Goal: Task Accomplishment & Management: Use online tool/utility

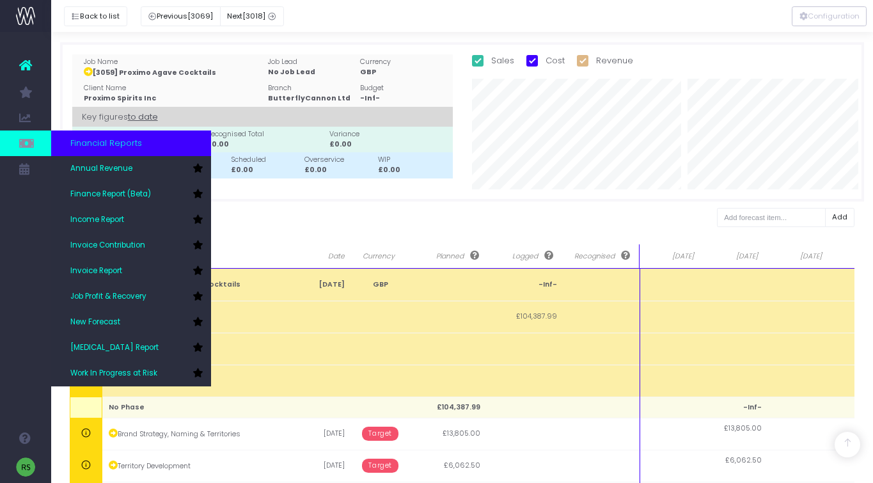
scroll to position [471, 0]
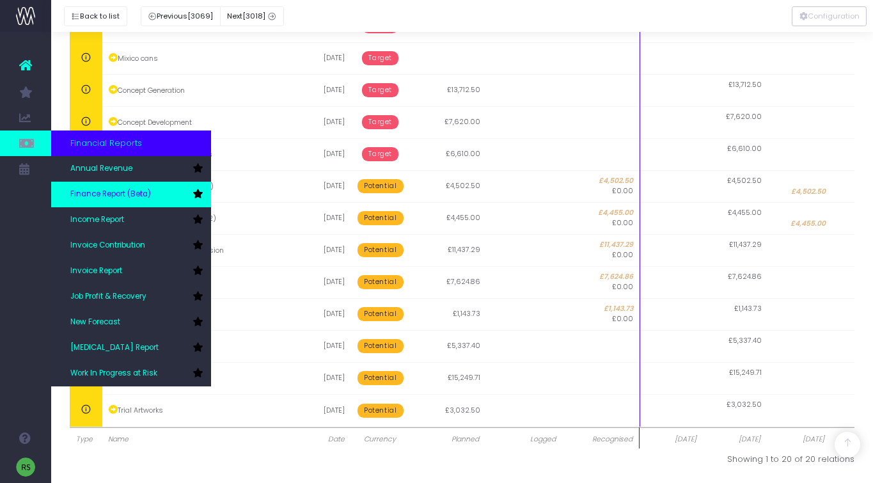
click at [131, 194] on span "Finance Report (Beta)" at bounding box center [110, 195] width 81 height 12
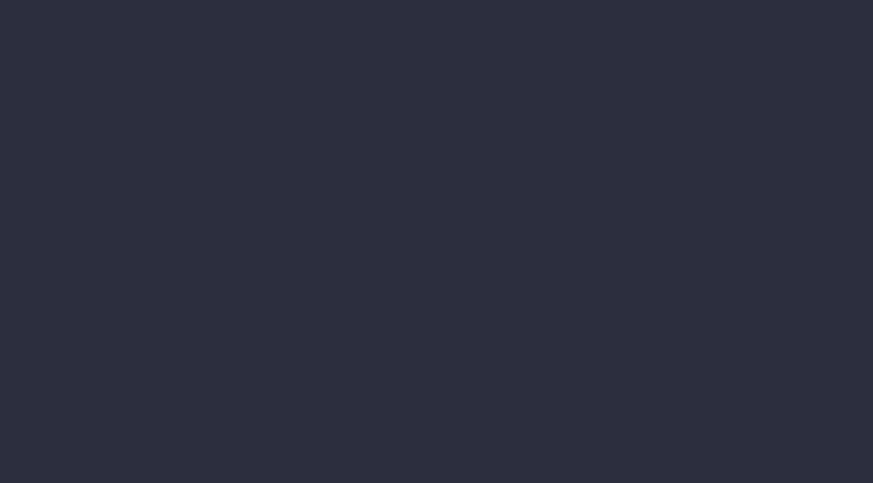
select select "finances"
select select "job"
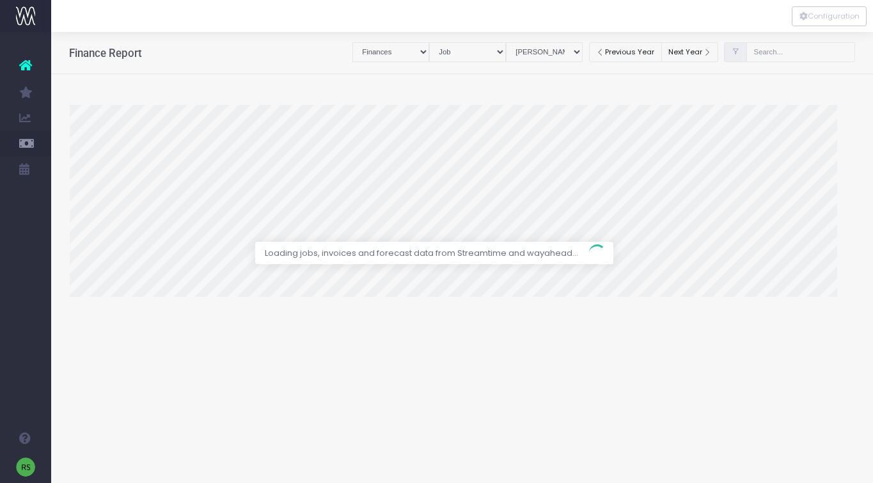
select select "revrec"
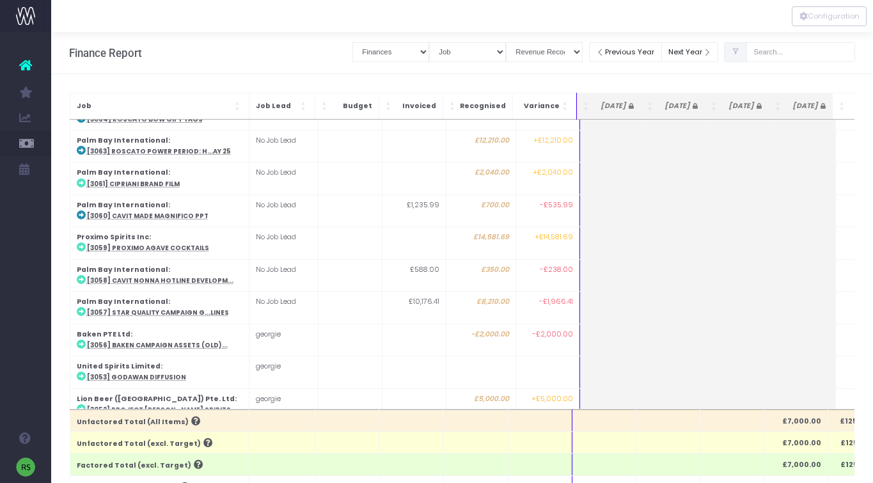
scroll to position [340, 0]
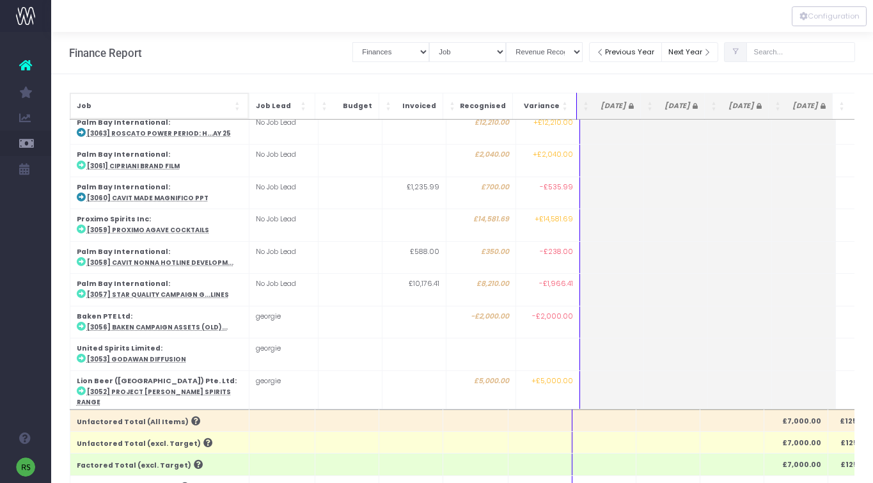
click at [173, 109] on span "Job" at bounding box center [154, 106] width 155 height 10
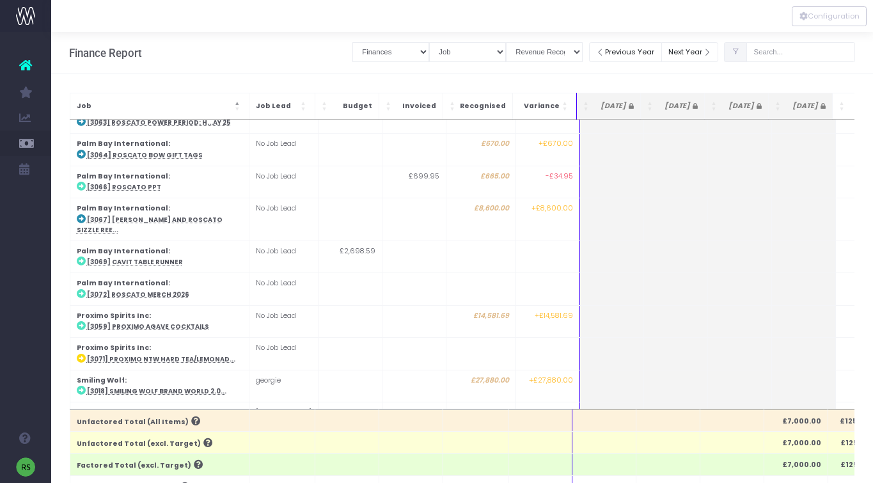
scroll to position [1597, 0]
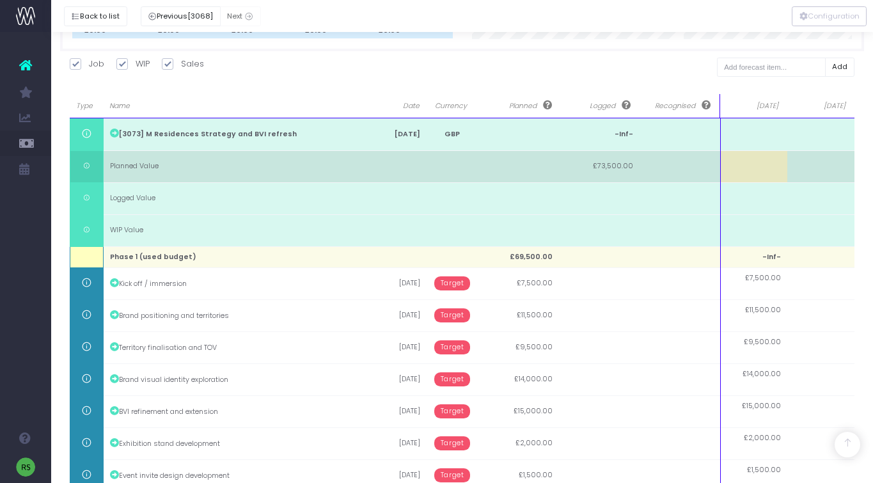
scroll to position [301, 0]
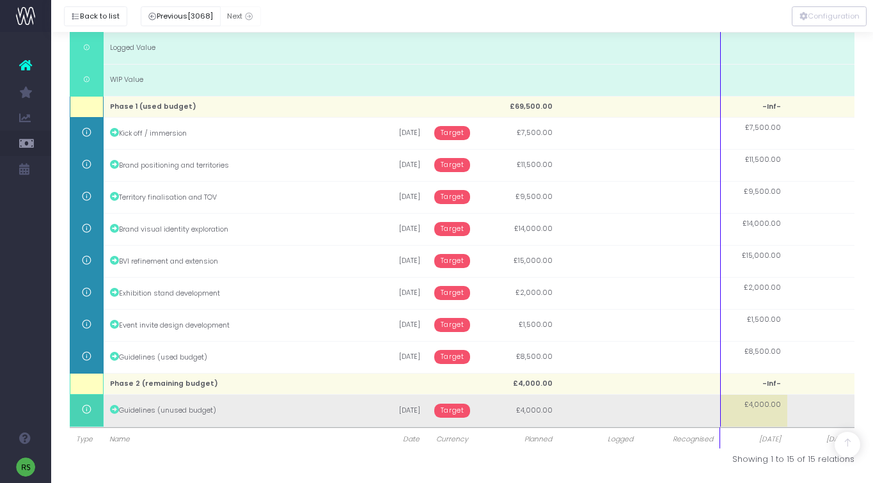
click at [820, 409] on td at bounding box center [820, 411] width 67 height 32
type input "4000"
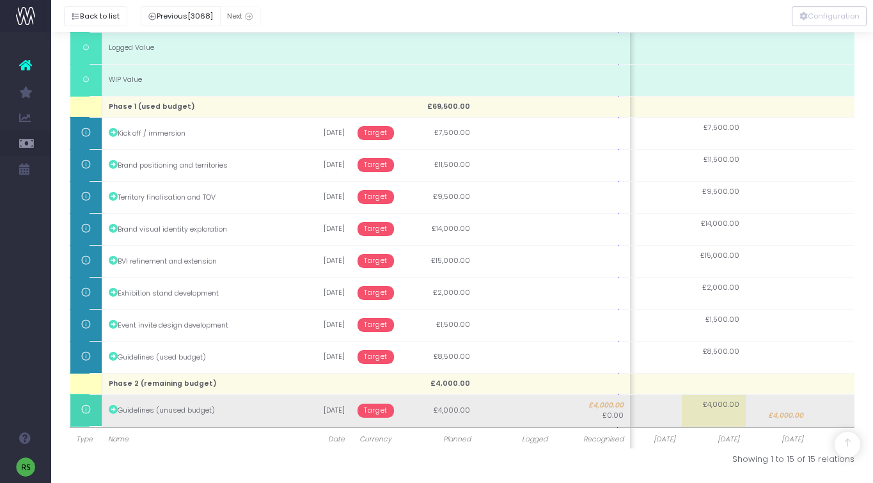
scroll to position [0, 15]
click at [791, 413] on span "£4,000.00" at bounding box center [783, 416] width 35 height 10
type input "4000"
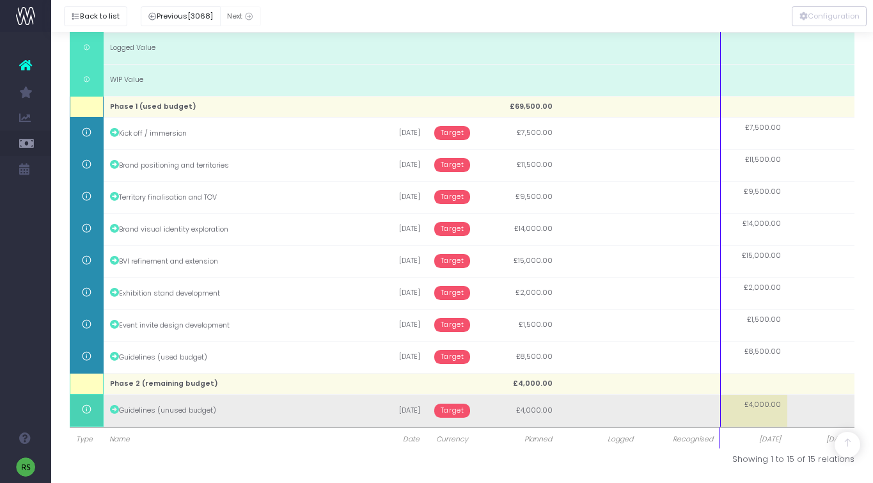
click at [808, 411] on td at bounding box center [820, 411] width 67 height 32
type input "4000"
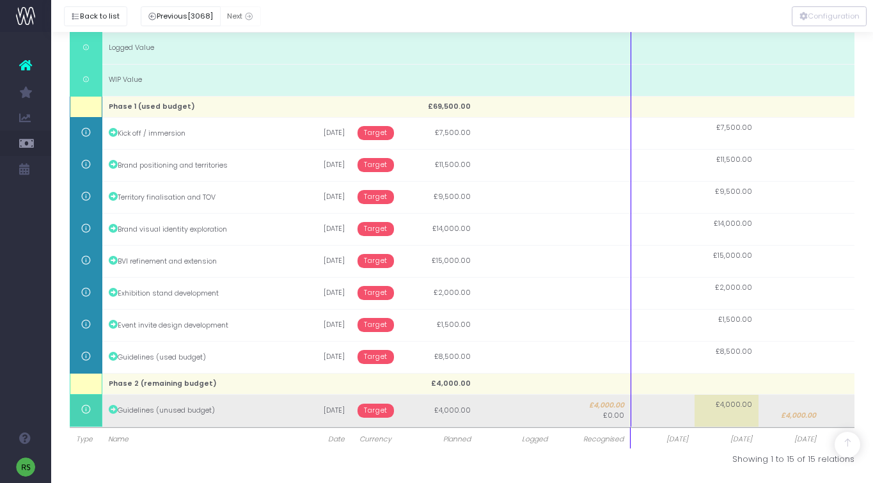
click at [850, 409] on td at bounding box center [855, 411] width 64 height 32
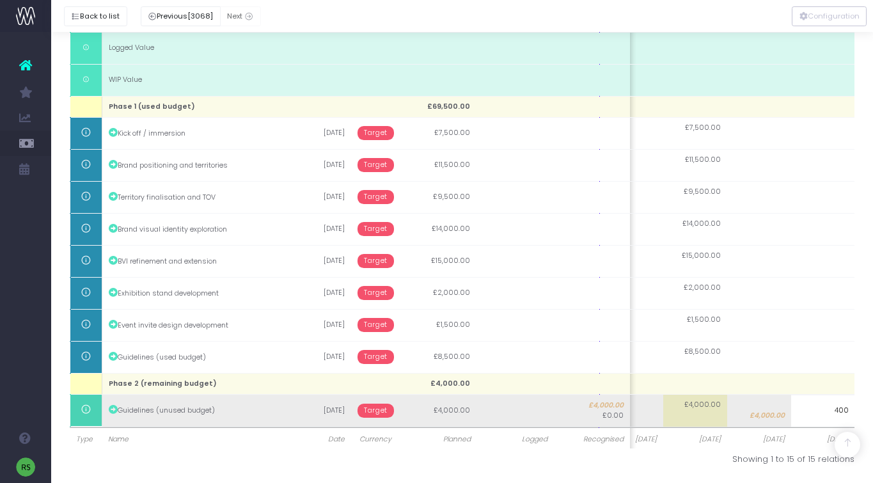
type input "4000"
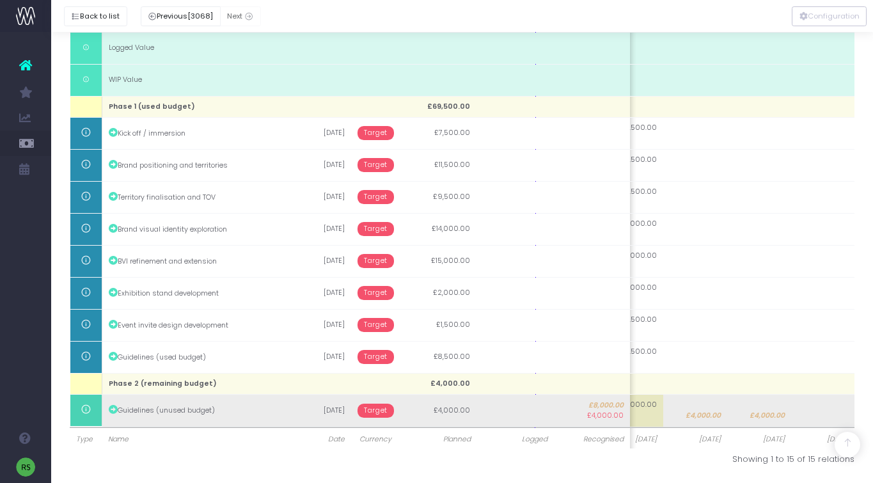
click at [821, 412] on td at bounding box center [823, 411] width 64 height 32
type input "4000"
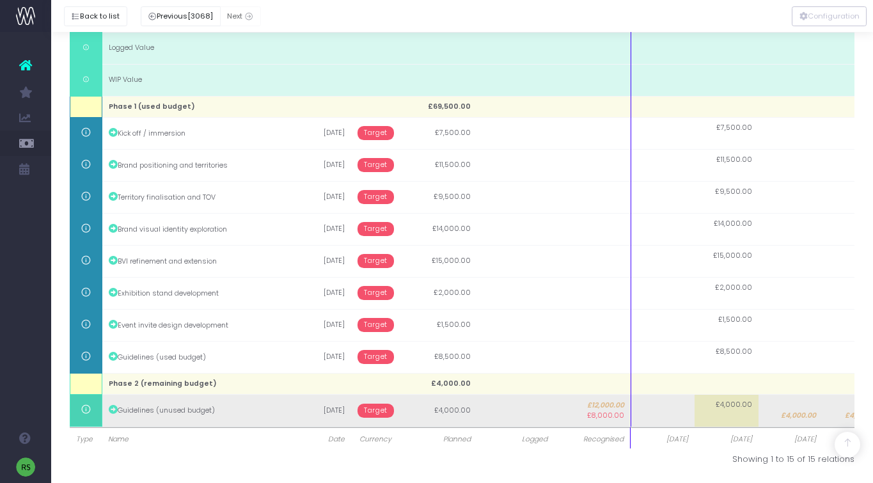
click at [786, 406] on td "£4,000.00" at bounding box center [791, 411] width 64 height 32
type input "4000"
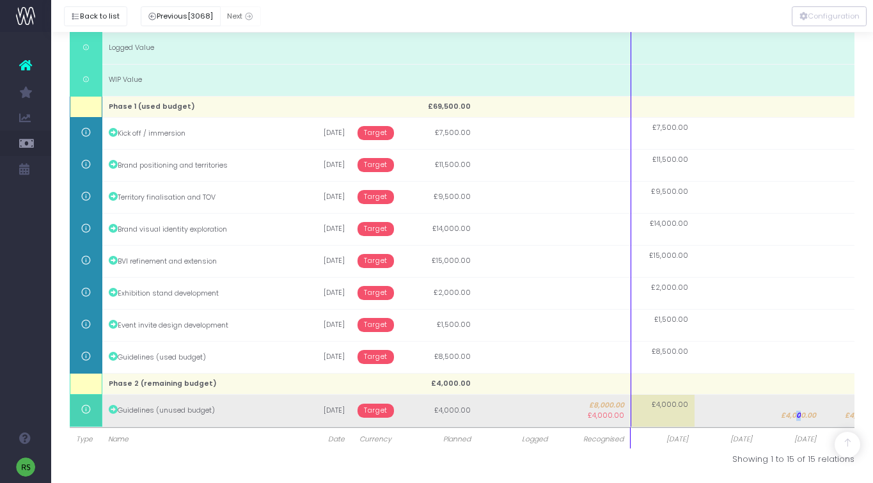
click at [798, 413] on span "£4,000.00" at bounding box center [798, 416] width 35 height 10
type input "4000"
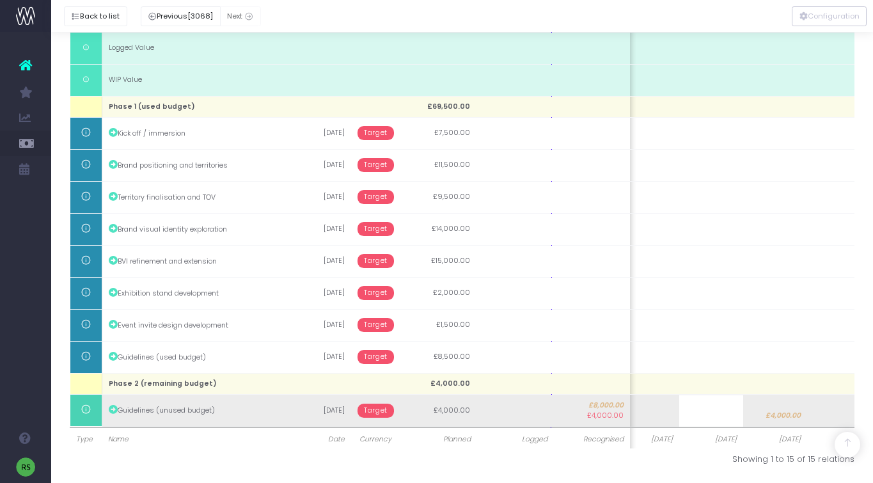
scroll to position [0, 0]
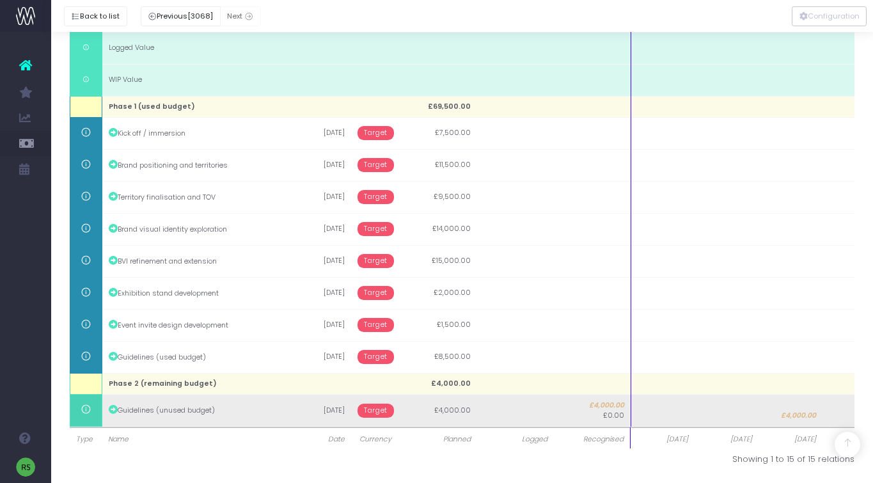
click at [830, 413] on td at bounding box center [855, 411] width 64 height 32
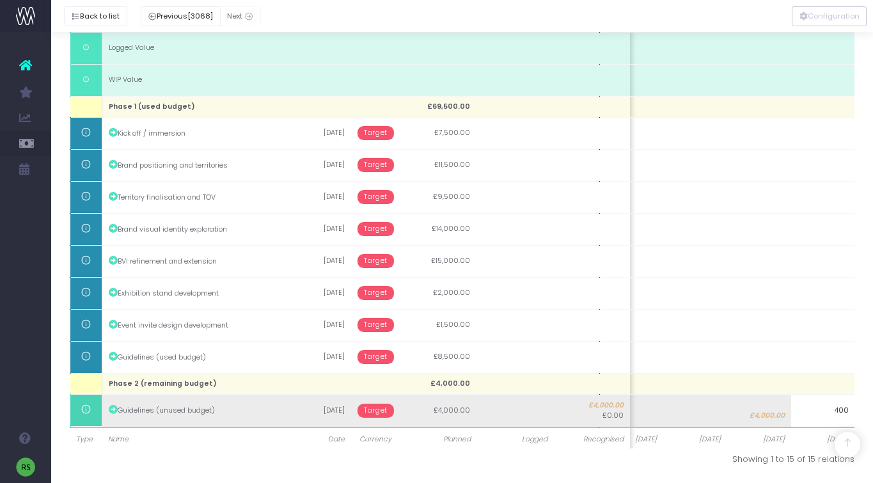
type input "4000"
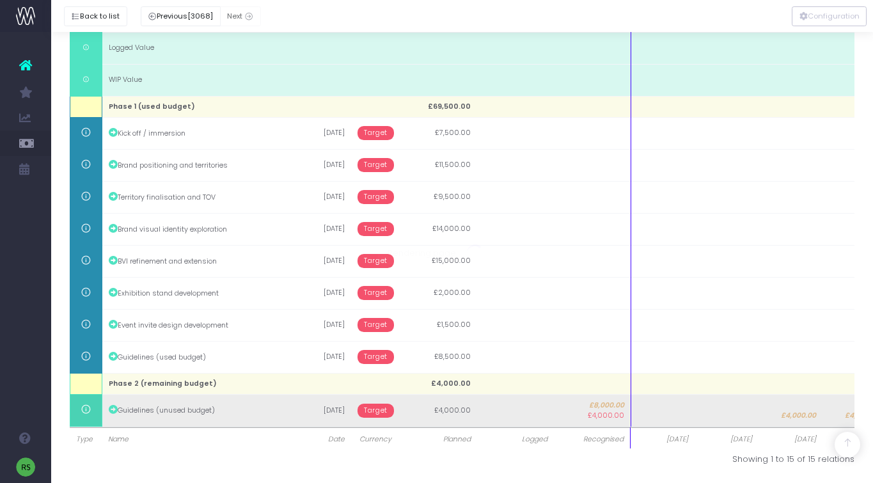
click at [802, 413] on span "£4,000.00" at bounding box center [798, 416] width 35 height 10
type input "4000"
